Goal: Task Accomplishment & Management: Manage account settings

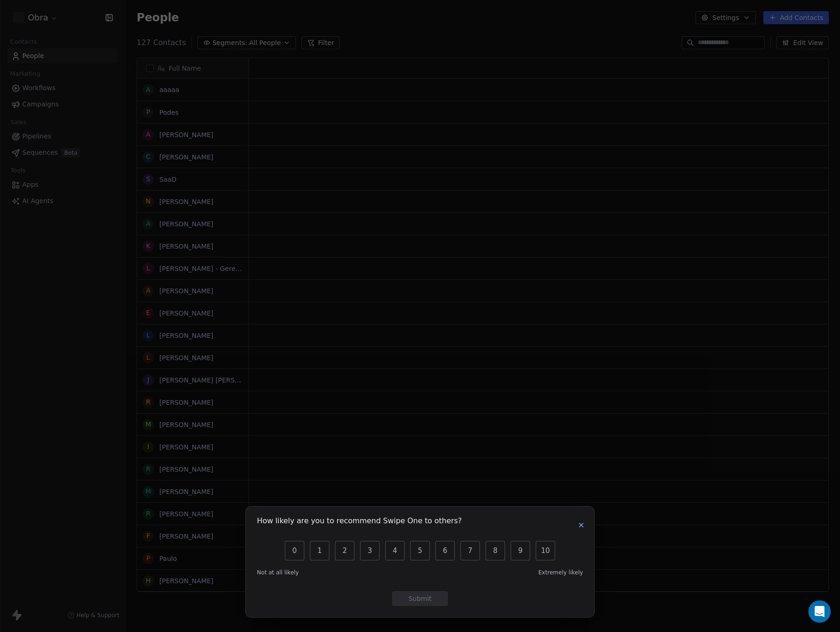
scroll to position [549, 708]
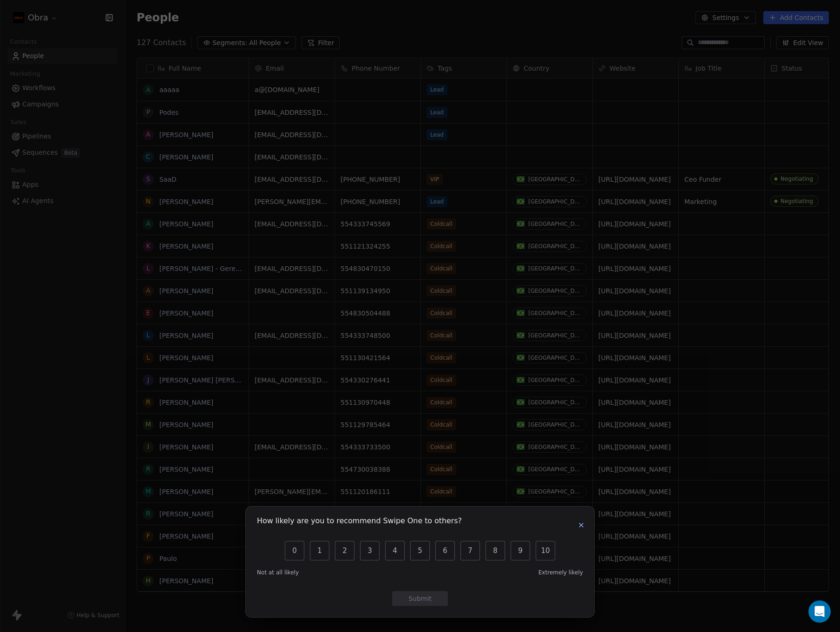
click at [584, 528] on icon "button" at bounding box center [581, 524] width 7 height 7
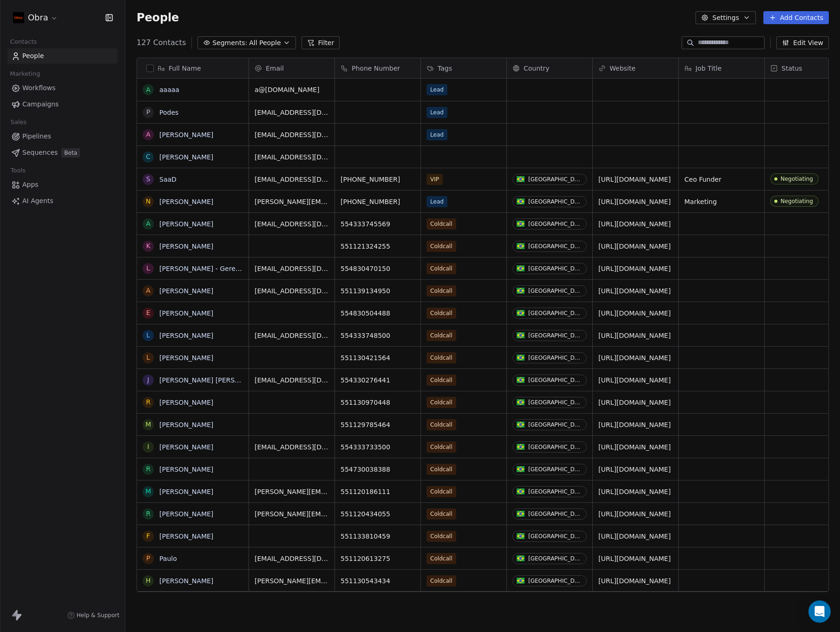
click at [0, 0] on button "grid" at bounding box center [0, 0] width 0 height 0
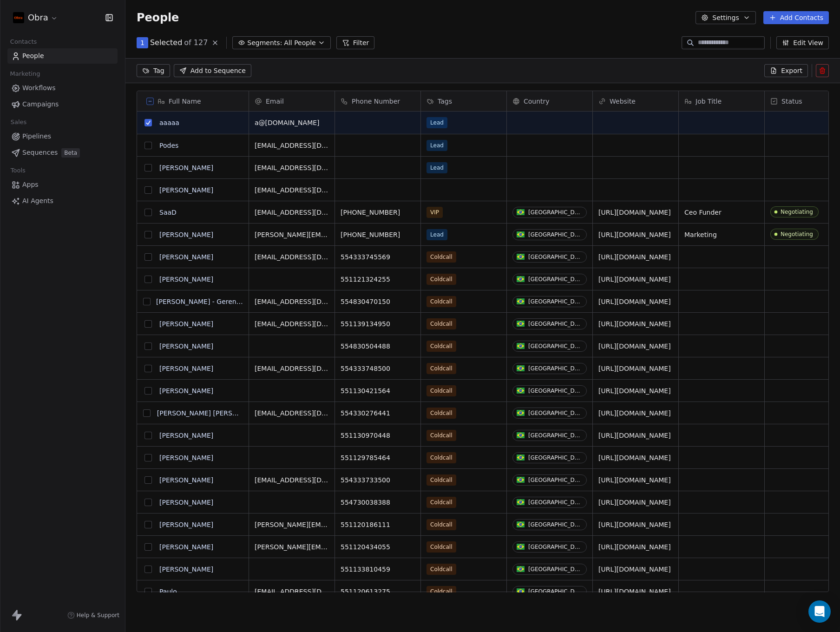
click at [146, 146] on button "grid" at bounding box center [148, 145] width 7 height 7
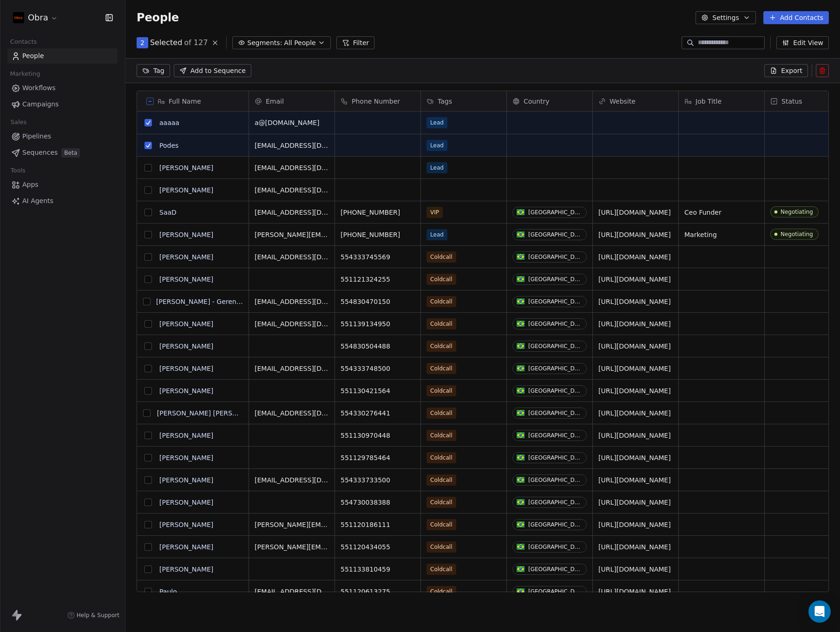
click at [819, 70] on icon at bounding box center [822, 70] width 7 height 7
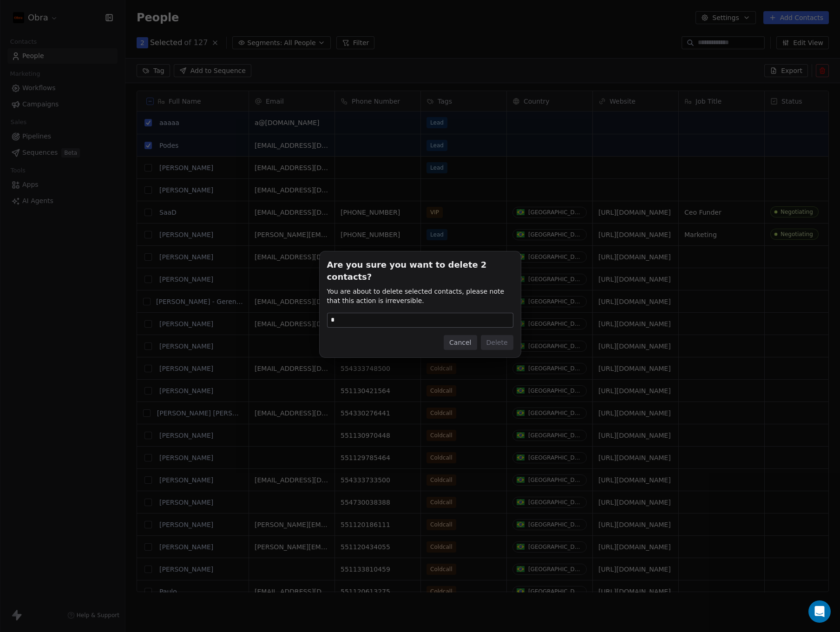
type input "*"
click at [358, 313] on input "*" at bounding box center [420, 320] width 185 height 14
type input "******"
click at [492, 335] on button "Delete" at bounding box center [497, 342] width 33 height 15
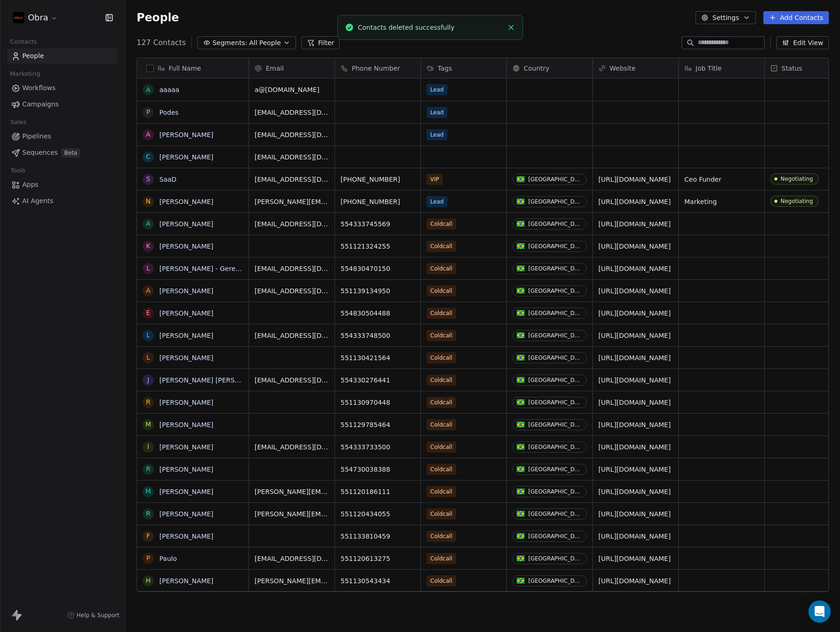
scroll to position [549, 708]
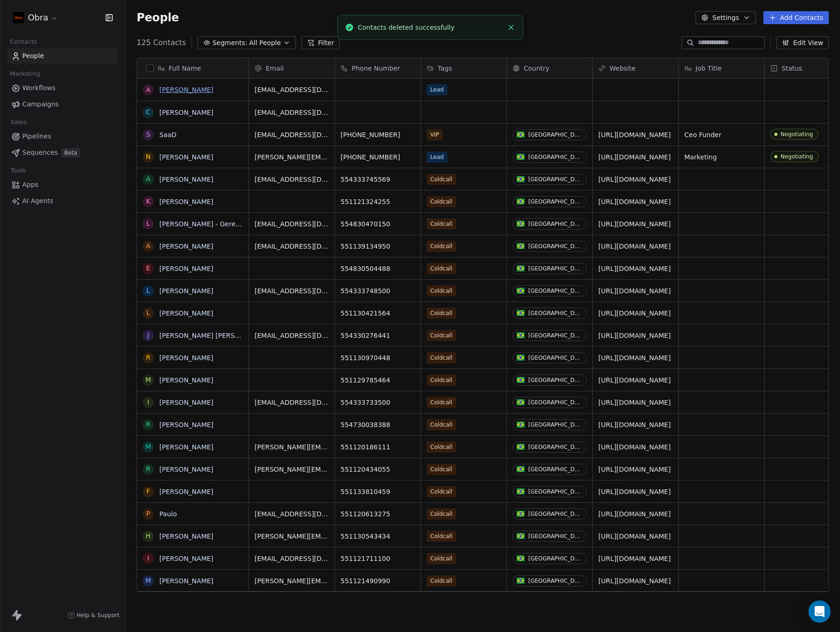
click at [178, 92] on link "[PERSON_NAME]" at bounding box center [186, 89] width 54 height 7
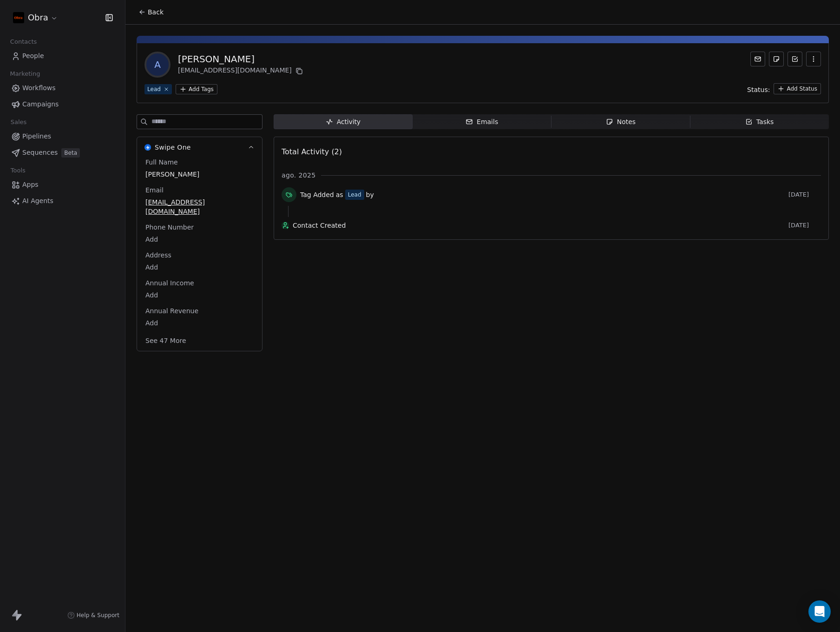
click at [522, 126] on span "Emails Emails" at bounding box center [482, 121] width 139 height 15
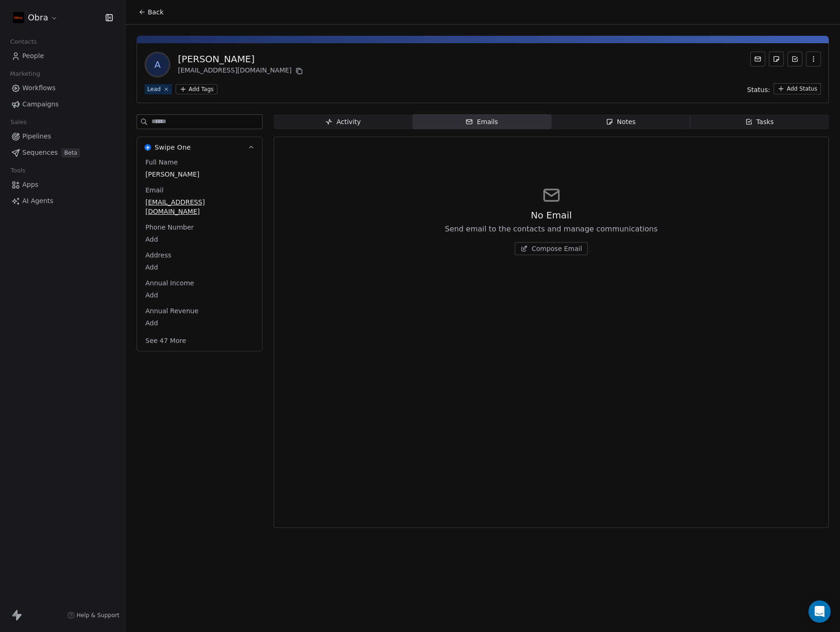
click at [631, 128] on span "Notes Notes" at bounding box center [621, 121] width 139 height 15
click at [532, 348] on div "No Notes Note down key insights and details about the contact Create a Note" at bounding box center [552, 332] width 540 height 379
drag, startPoint x: 411, startPoint y: 246, endPoint x: 426, endPoint y: 231, distance: 21.4
click at [411, 246] on div "No Notes Note down key insights and details about the contact Create a Note" at bounding box center [552, 220] width 540 height 114
click at [202, 416] on div "Swipe One Full Name [PERSON_NAME] Email [PERSON_NAME][EMAIL_ADDRESS][DOMAIN_NAM…" at bounding box center [200, 323] width 126 height 419
